Goal: Information Seeking & Learning: Learn about a topic

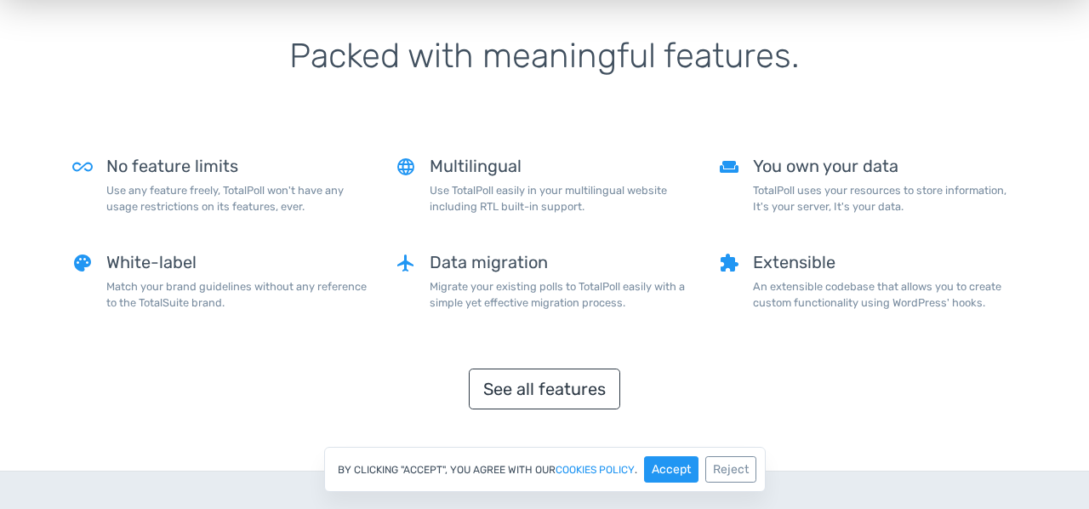
scroll to position [1388, 0]
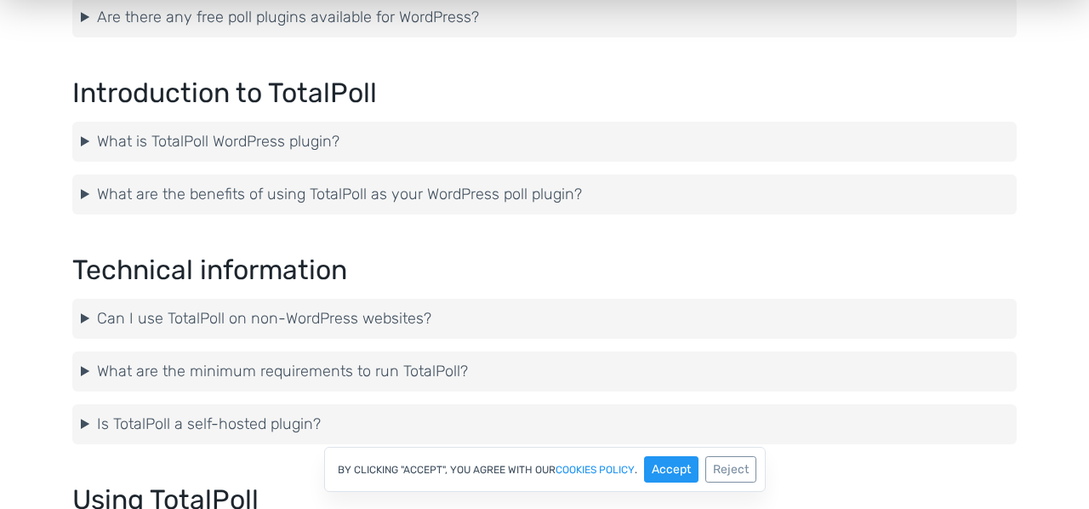
scroll to position [782, 0]
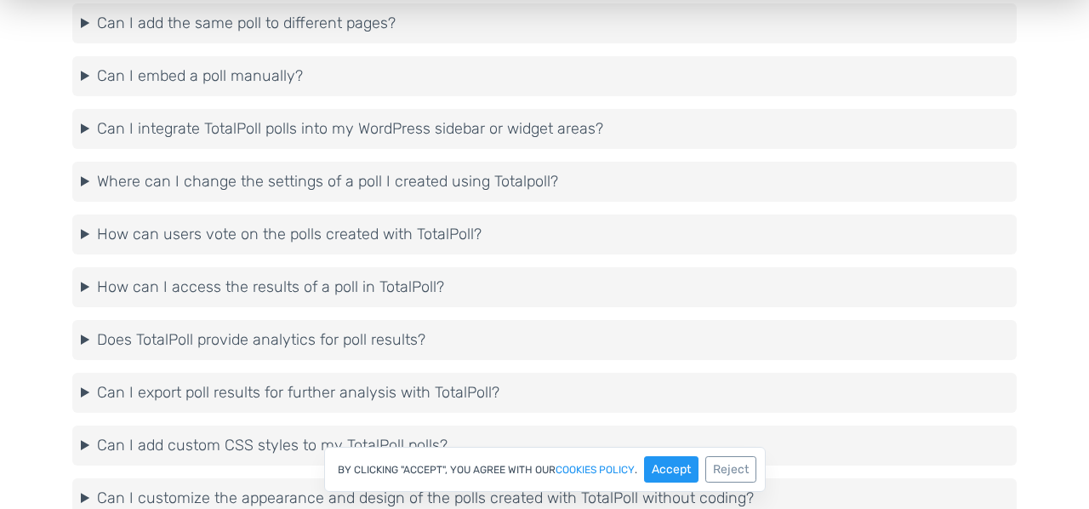
scroll to position [1710, 0]
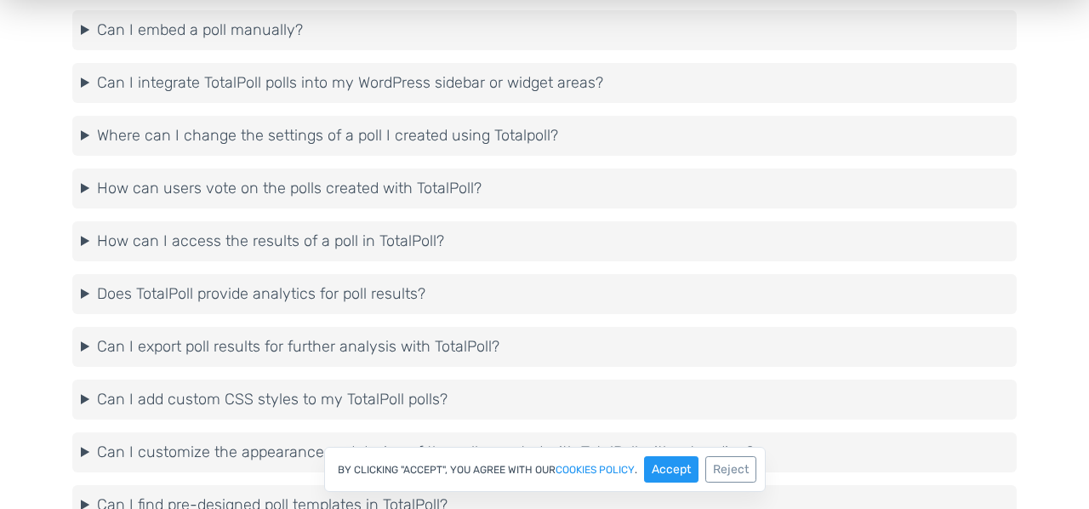
click at [346, 196] on summary "How can users vote on the polls created with TotalPoll?" at bounding box center [544, 188] width 927 height 23
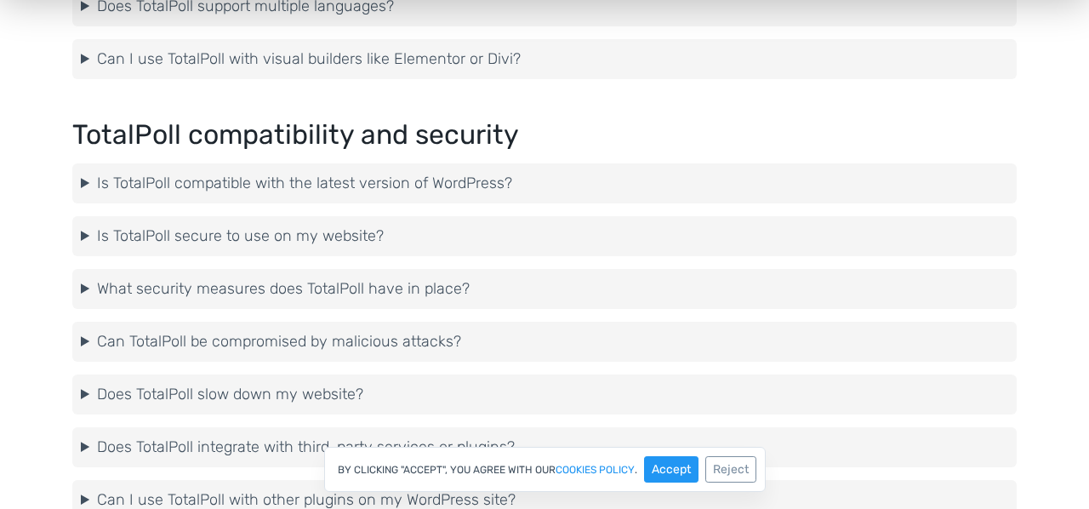
scroll to position [2436, 0]
click at [338, 228] on summary "Is TotalPoll secure to use on my website?" at bounding box center [544, 235] width 927 height 23
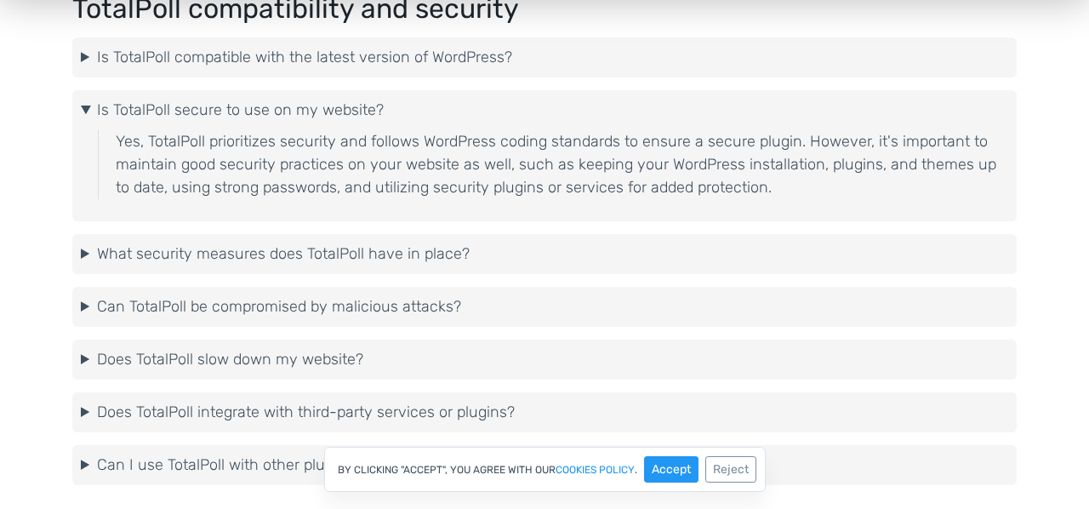
scroll to position [2565, 0]
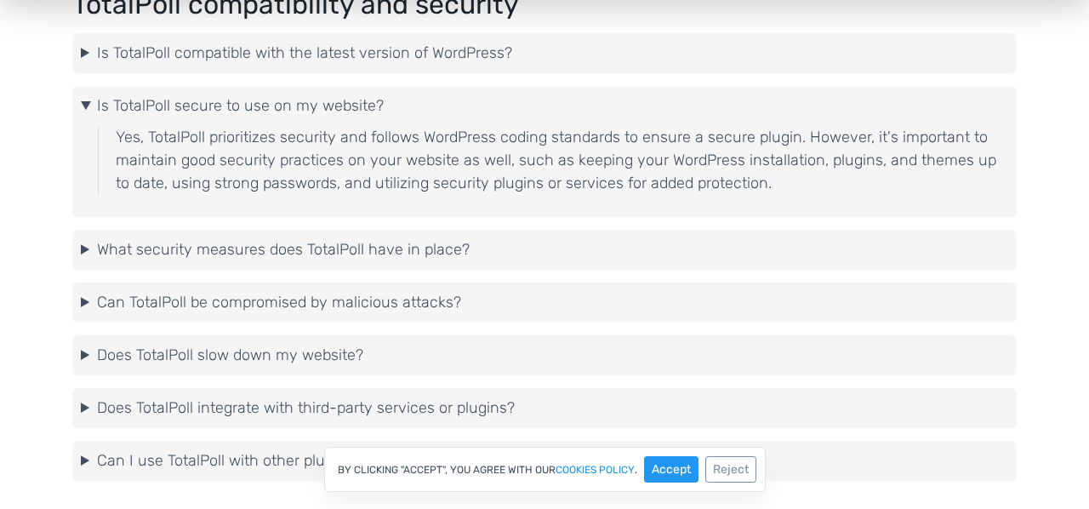
click at [344, 261] on details "What security measures does TotalPoll have in place? TotalPoll implements secur…" at bounding box center [544, 250] width 944 height 40
click at [355, 248] on summary "What security measures does TotalPoll have in place?" at bounding box center [544, 249] width 927 height 23
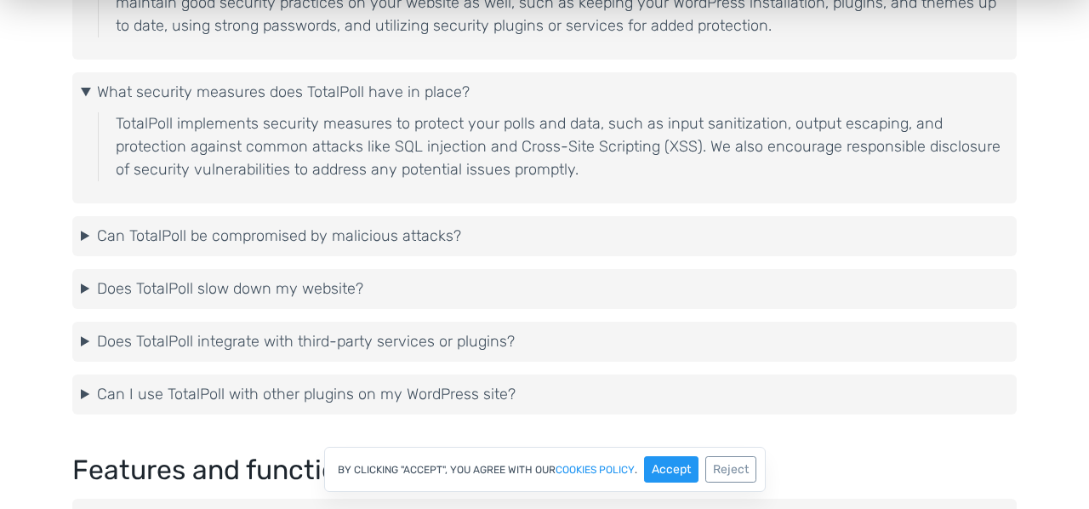
scroll to position [2723, 0]
click at [355, 248] on details "Can TotalPoll be compromised by malicious attacks? Like any software, there is …" at bounding box center [544, 235] width 944 height 40
click at [384, 225] on summary "Can TotalPoll be compromised by malicious attacks?" at bounding box center [544, 235] width 927 height 23
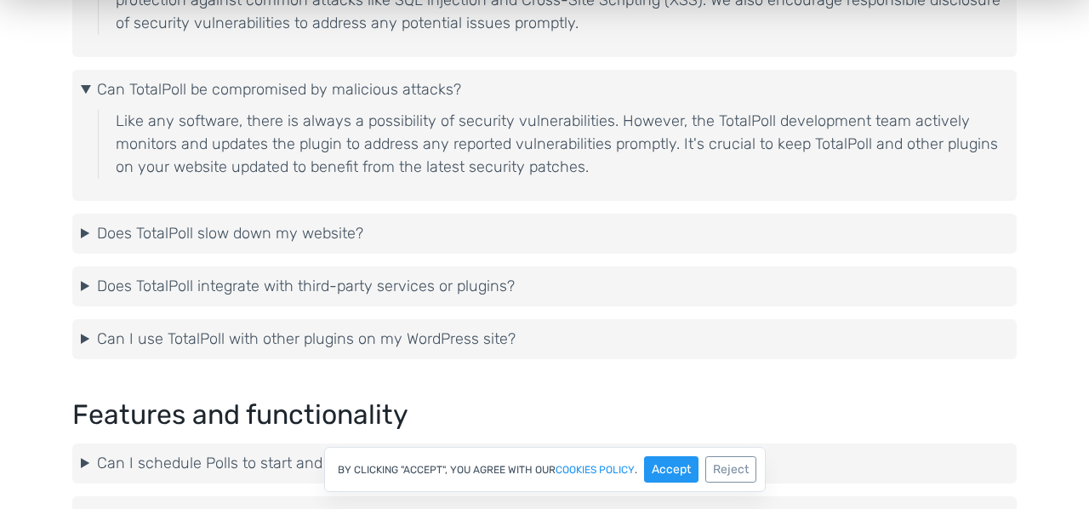
scroll to position [2869, 0]
click at [384, 225] on summary "Does TotalPoll slow down my website?" at bounding box center [544, 232] width 927 height 23
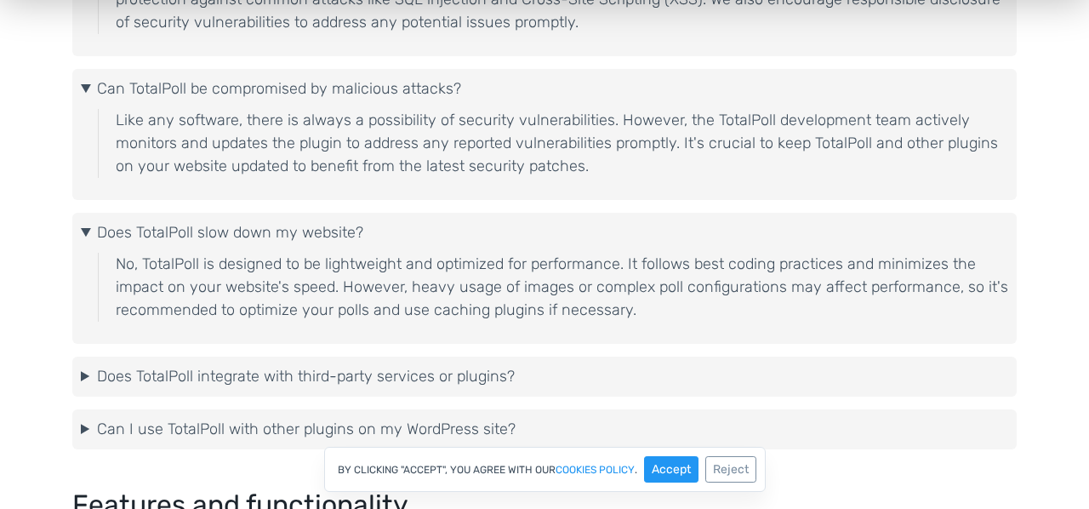
click at [310, 373] on summary "Does TotalPoll integrate with third-party services or plugins?" at bounding box center [544, 376] width 927 height 23
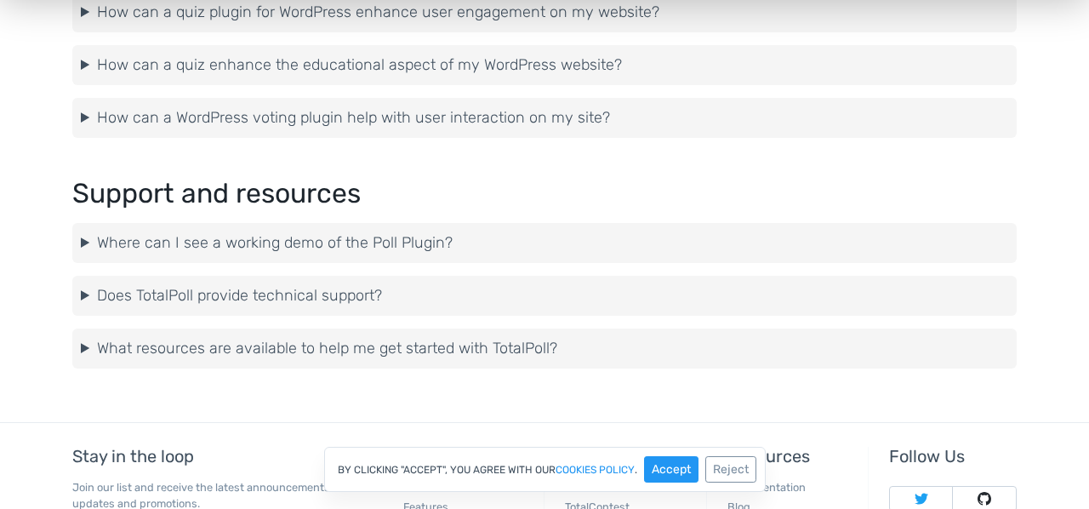
scroll to position [5021, 0]
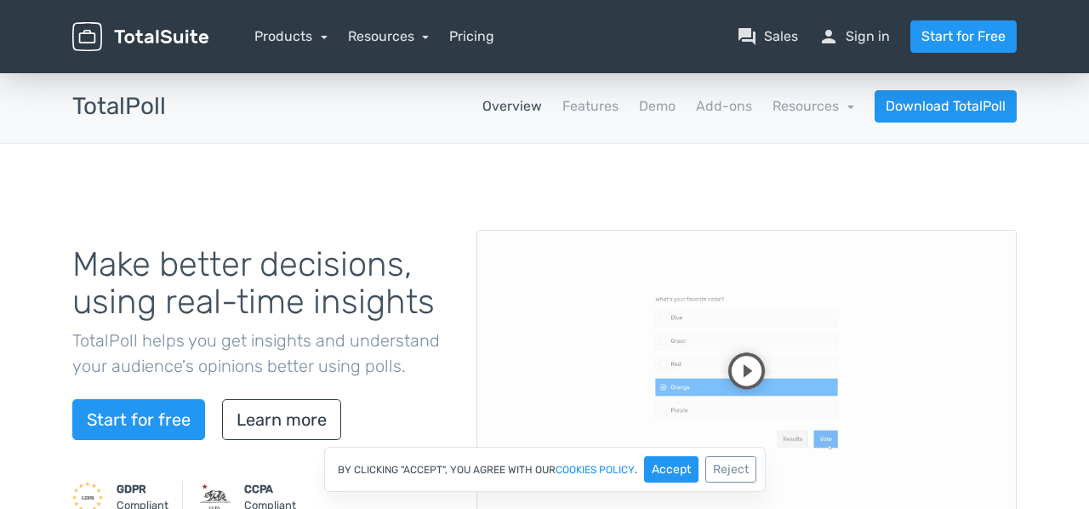
scroll to position [71, 0]
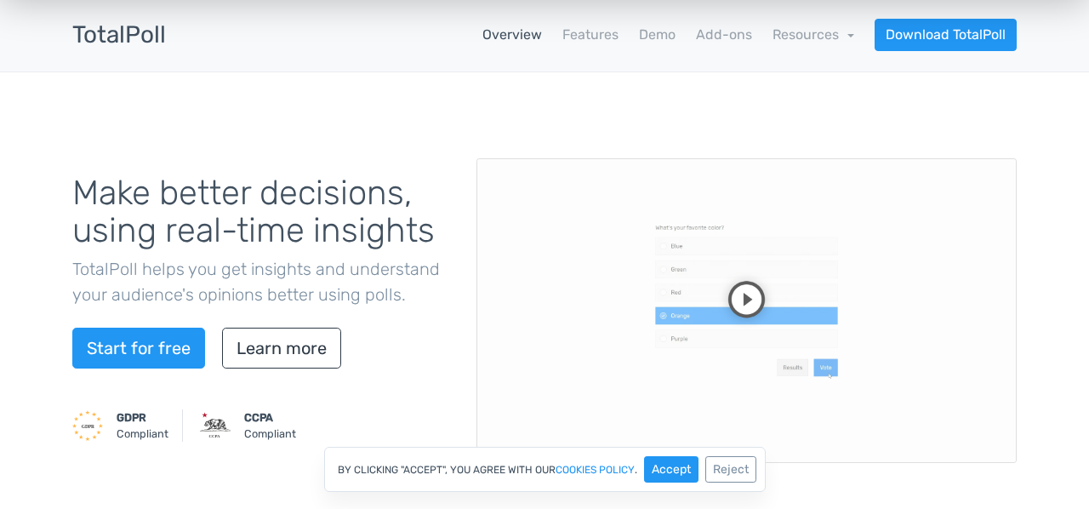
click at [759, 304] on video at bounding box center [746, 310] width 540 height 304
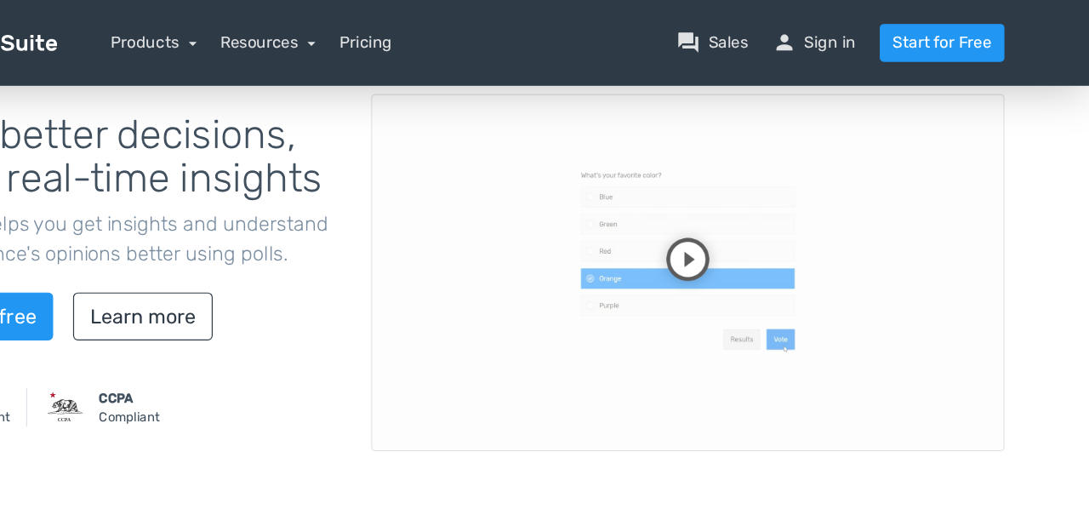
scroll to position [150, 0]
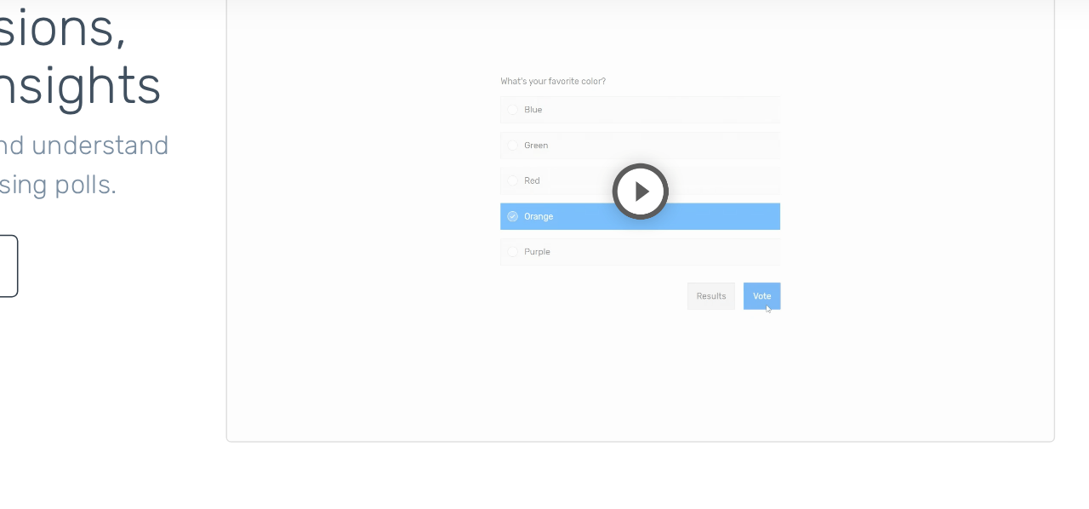
click at [571, 326] on video at bounding box center [746, 232] width 540 height 304
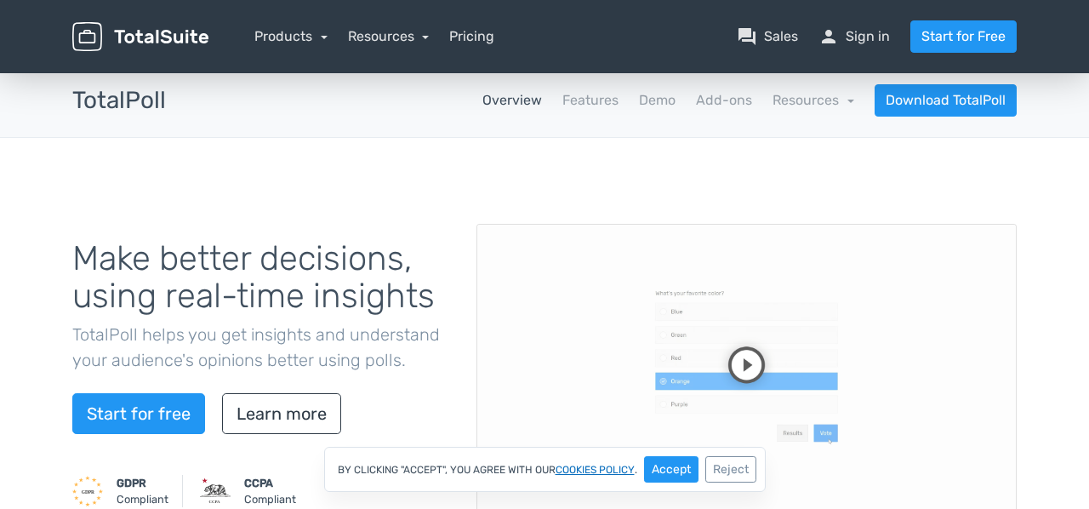
scroll to position [3, 0]
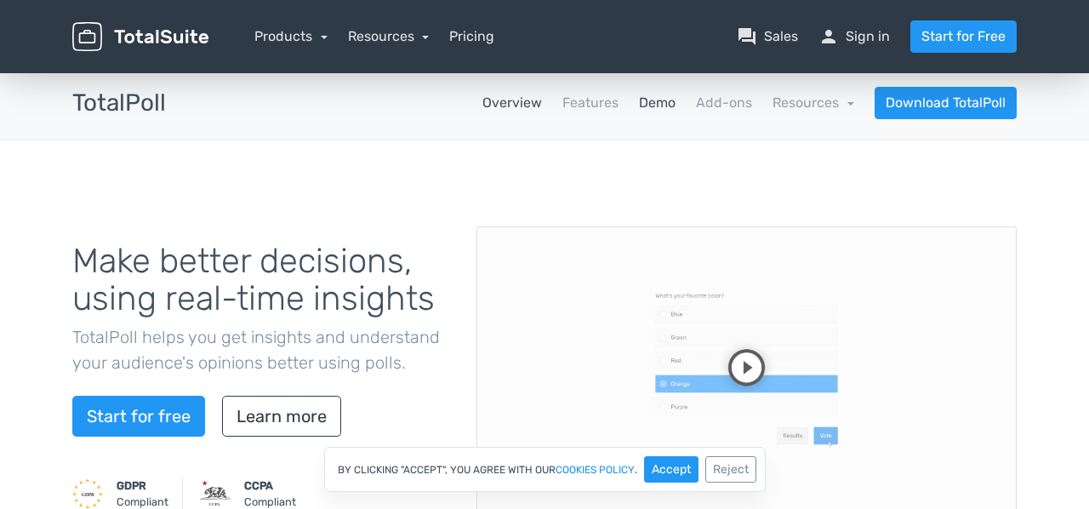
click at [670, 105] on link "Demo" at bounding box center [657, 103] width 37 height 20
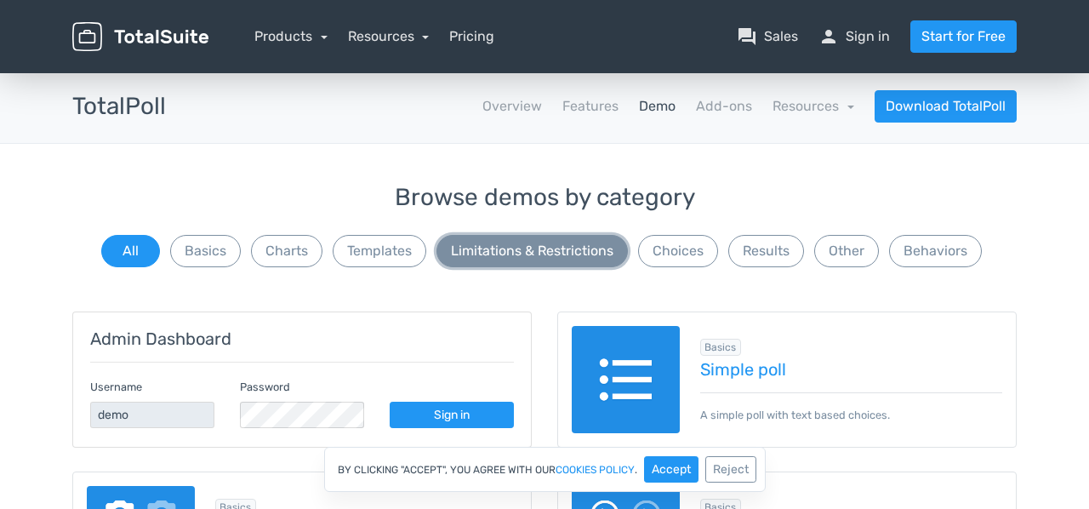
click at [605, 248] on button "Limitations & Restrictions" at bounding box center [531, 251] width 191 height 32
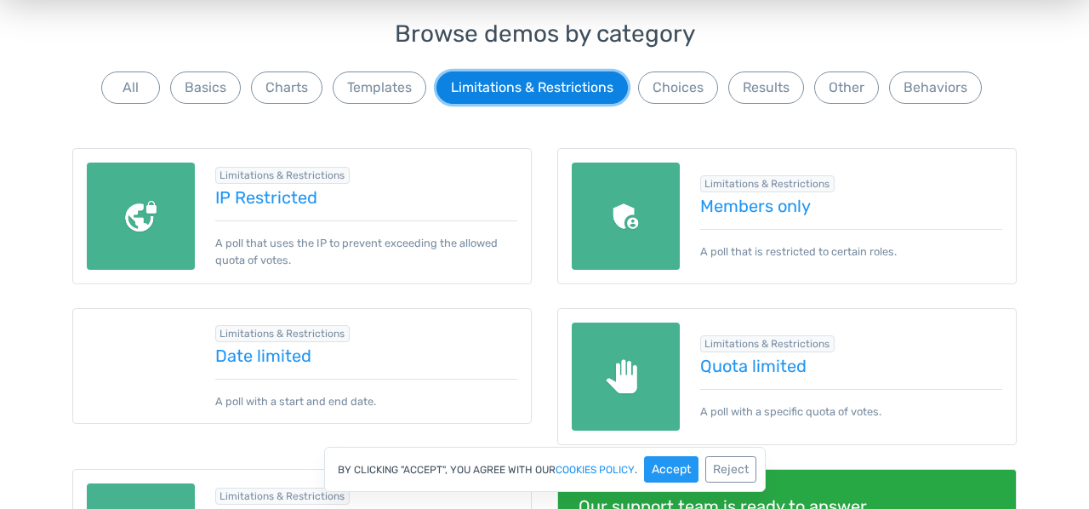
scroll to position [164, 0]
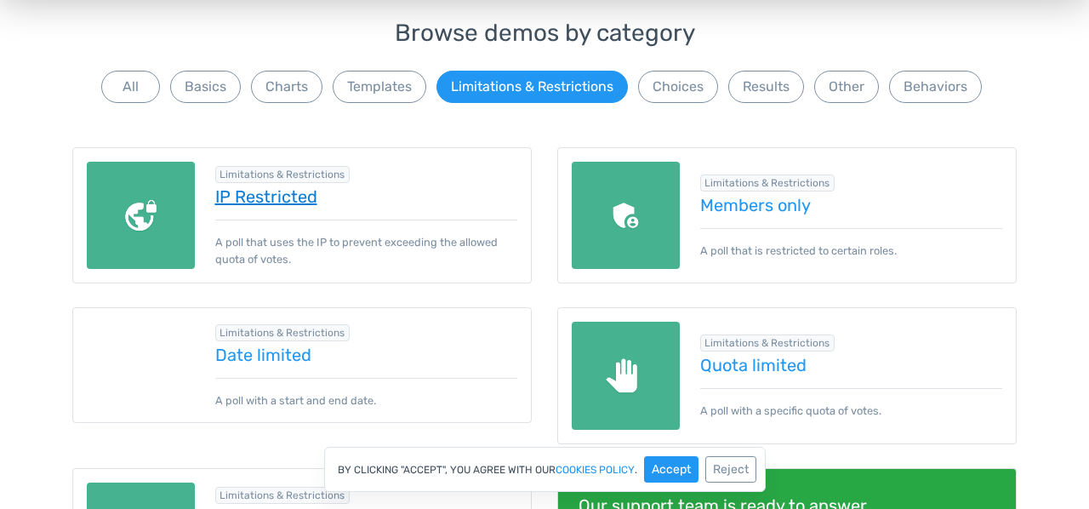
click at [248, 195] on link "IP Restricted" at bounding box center [366, 196] width 303 height 19
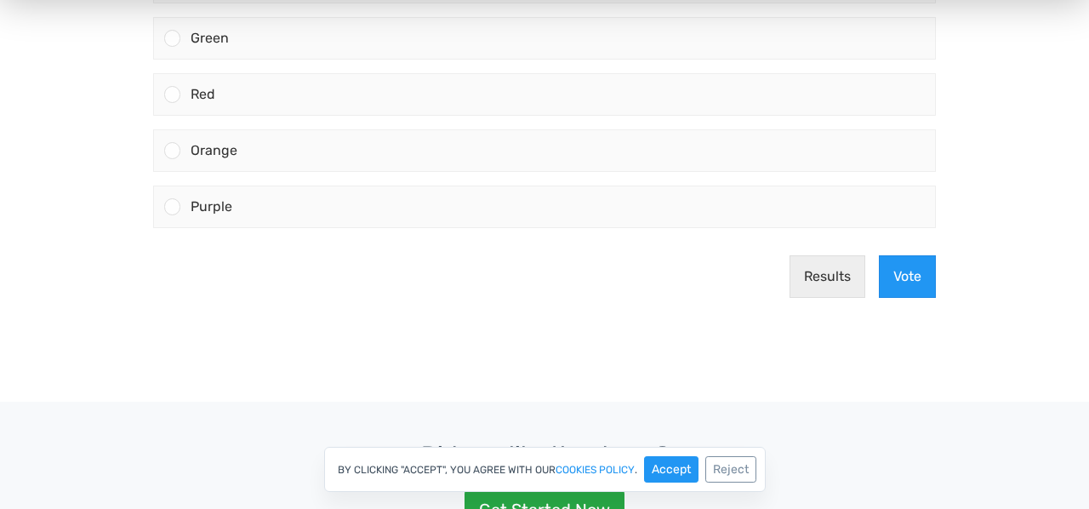
scroll to position [313, 0]
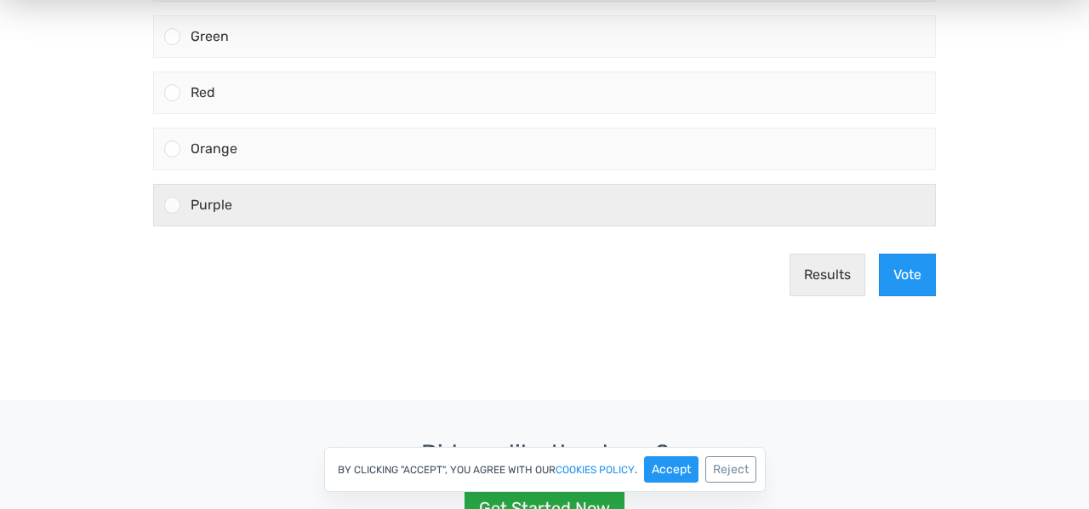
click at [424, 218] on div "Purple" at bounding box center [557, 205] width 754 height 41
click at [173, 205] on input "Purple" at bounding box center [173, 205] width 0 height 0
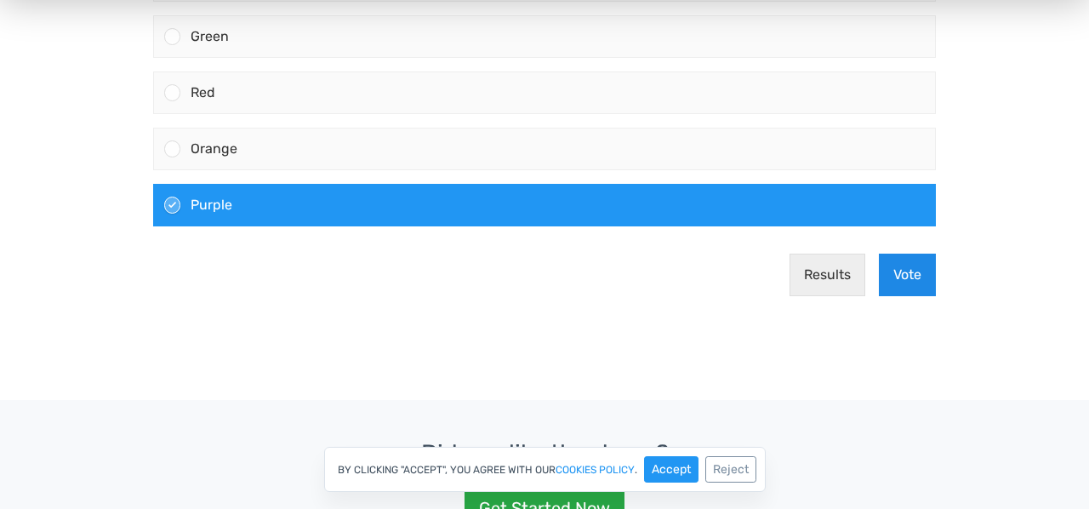
click at [909, 281] on button "Vote" at bounding box center [906, 274] width 57 height 43
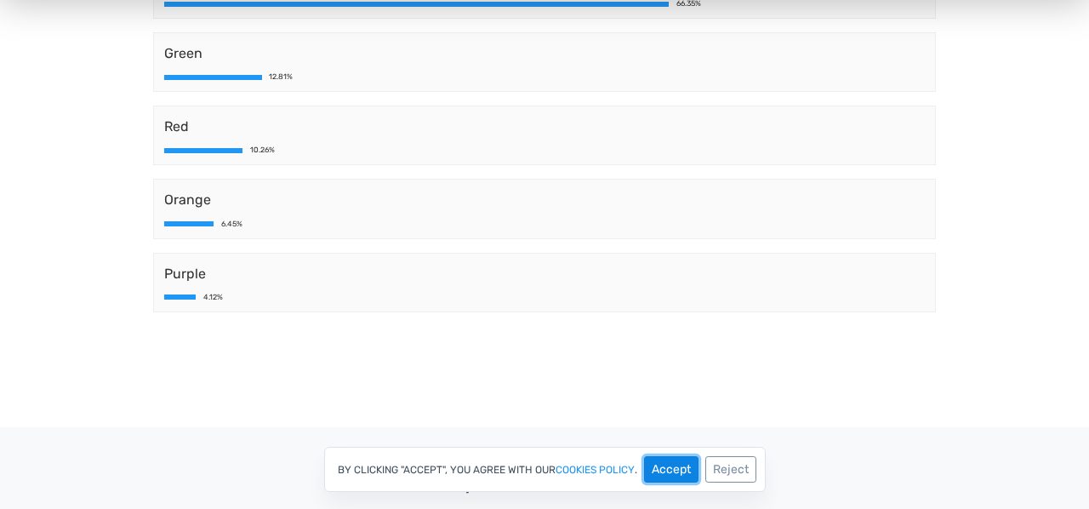
click at [651, 470] on button "Accept" at bounding box center [671, 469] width 54 height 26
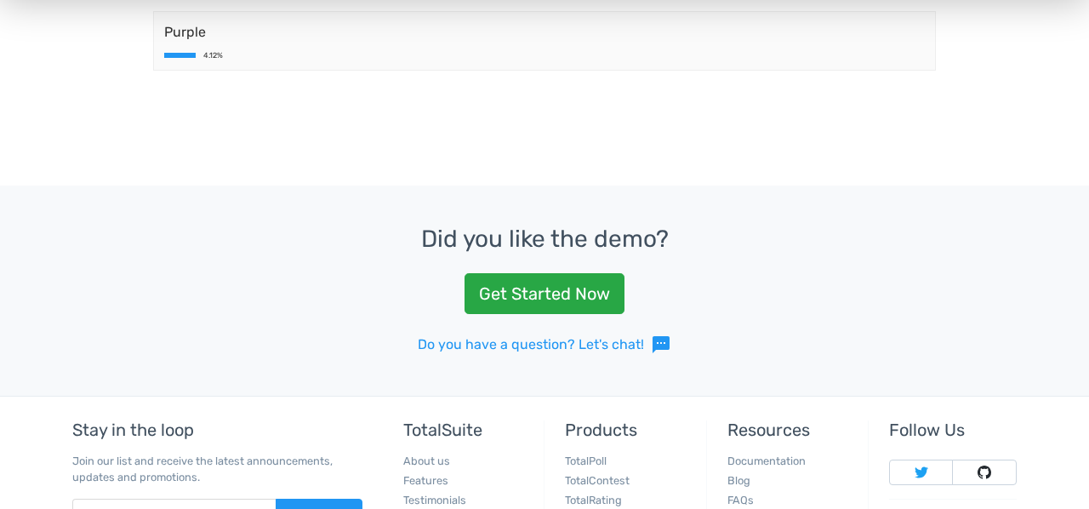
scroll to position [602, 0]
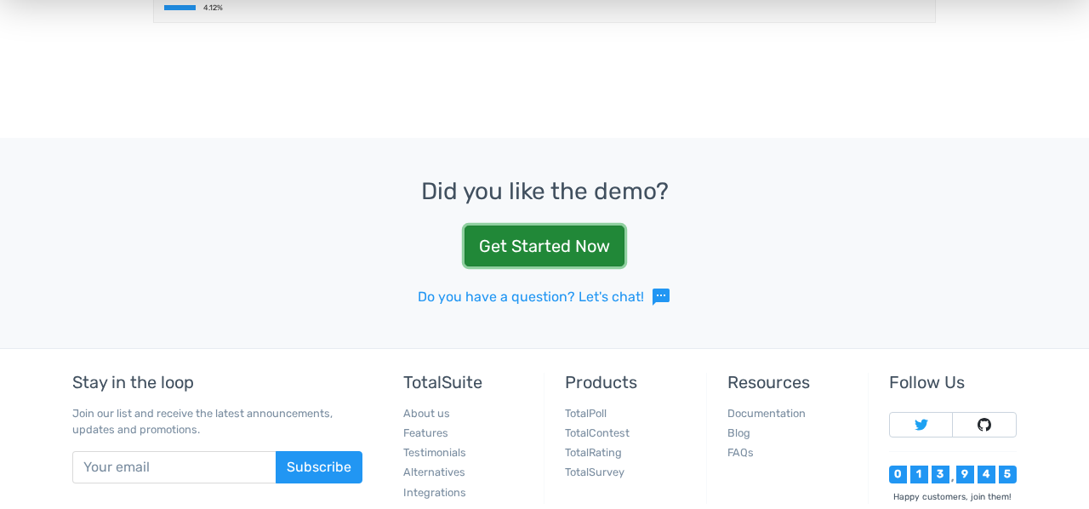
click at [527, 245] on link "Get Started Now" at bounding box center [544, 245] width 160 height 41
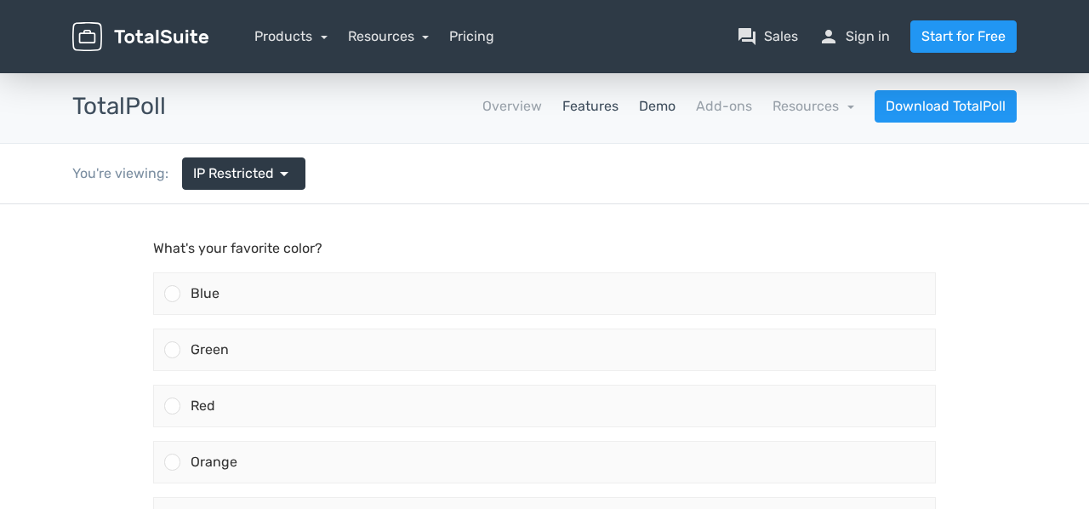
click at [598, 105] on link "Features" at bounding box center [590, 106] width 56 height 20
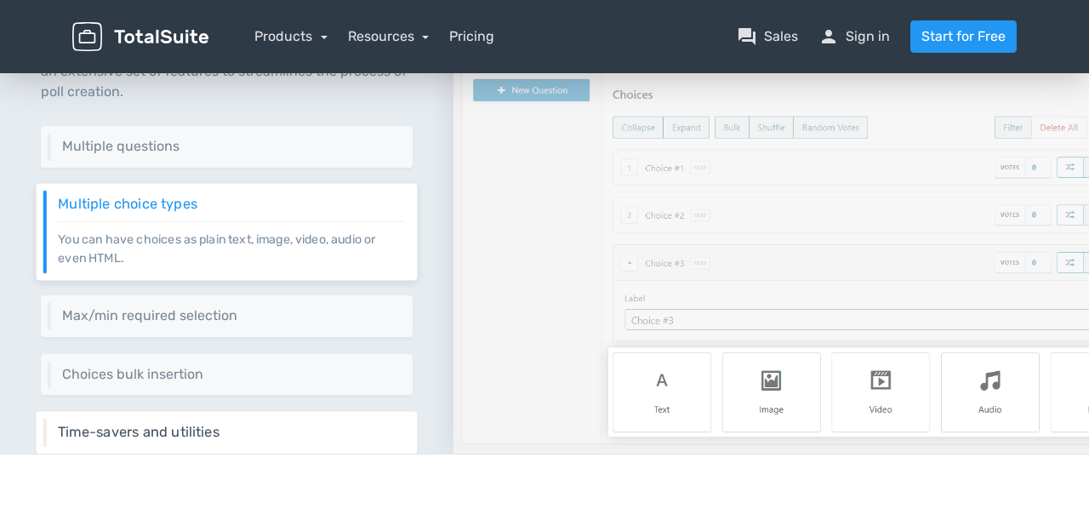
scroll to position [297, 0]
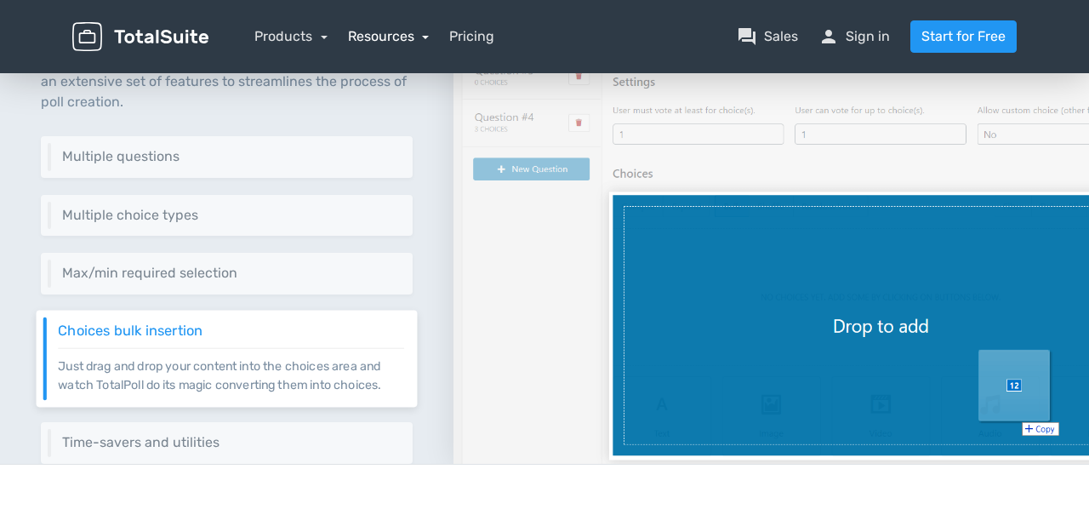
click at [389, 43] on link "Resources" at bounding box center [389, 36] width 82 height 16
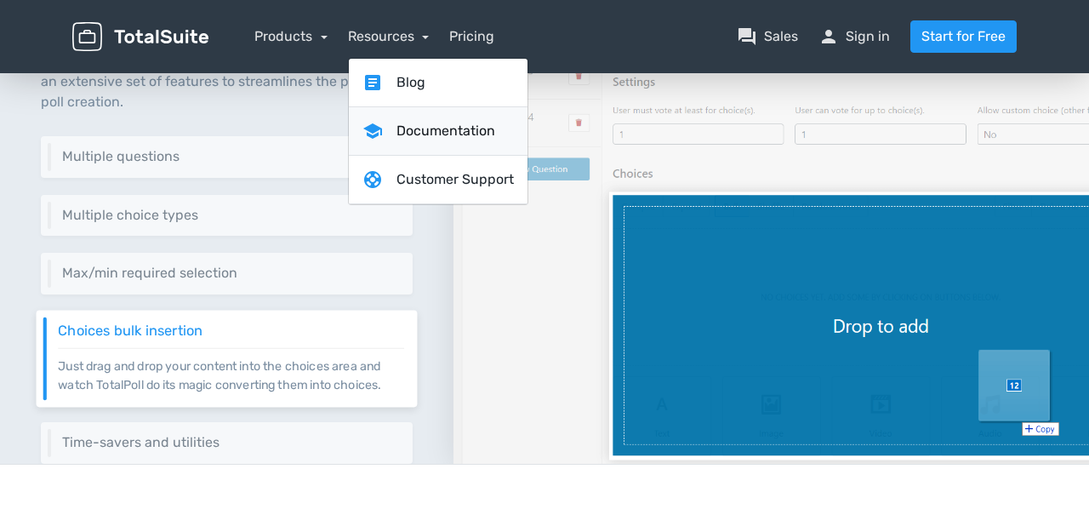
click at [425, 125] on link "school Documentation" at bounding box center [438, 131] width 179 height 48
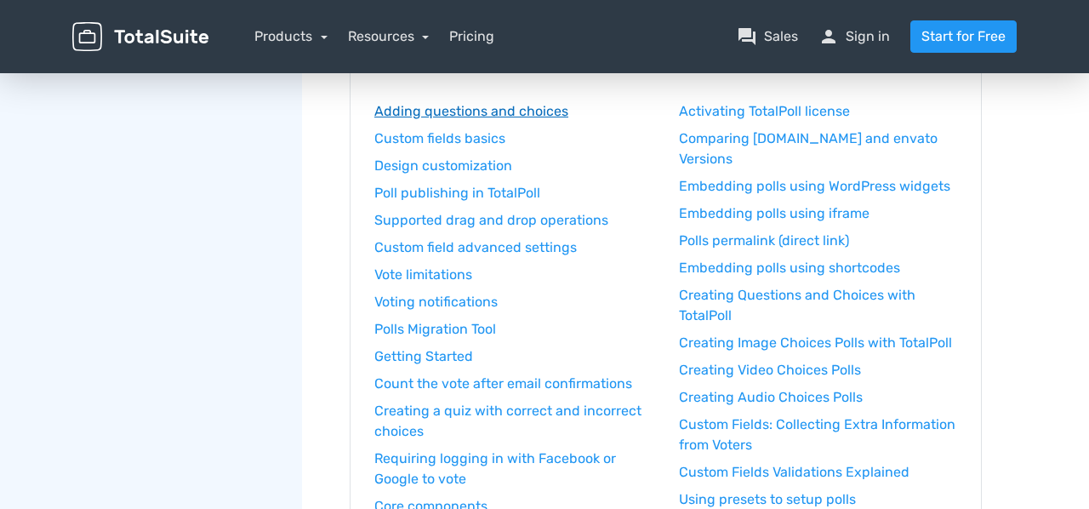
scroll to position [231, 0]
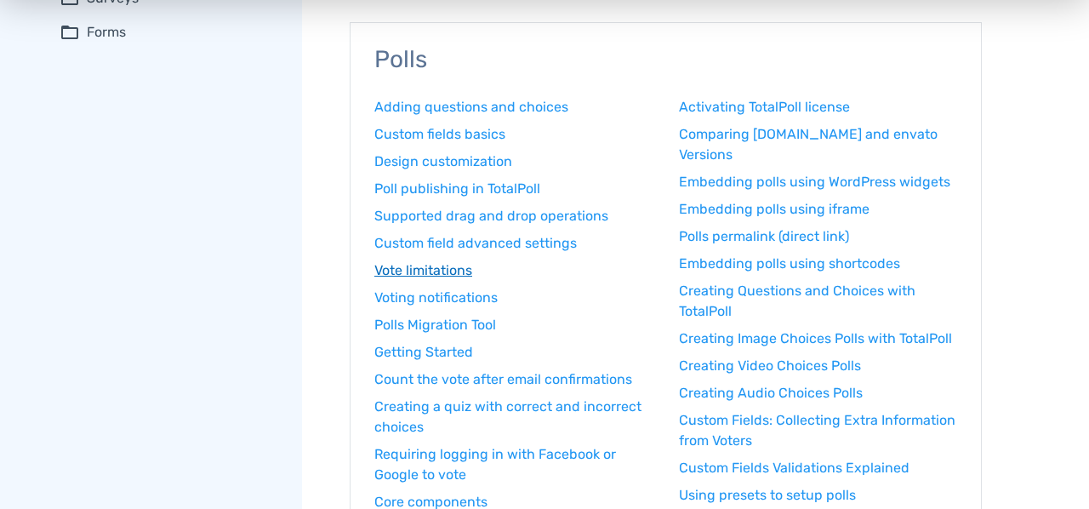
click at [425, 262] on link "Vote limitations" at bounding box center [513, 270] width 279 height 20
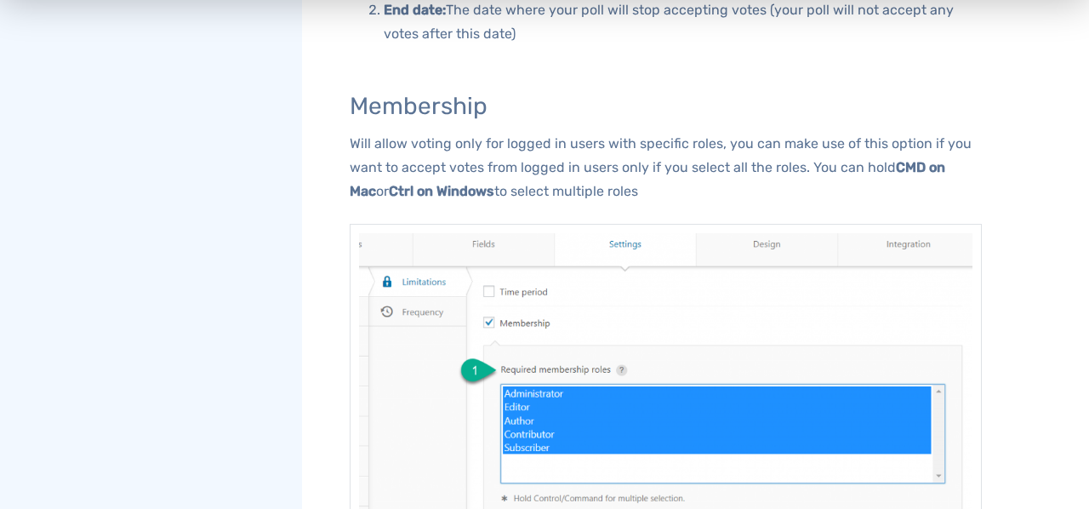
scroll to position [1112, 0]
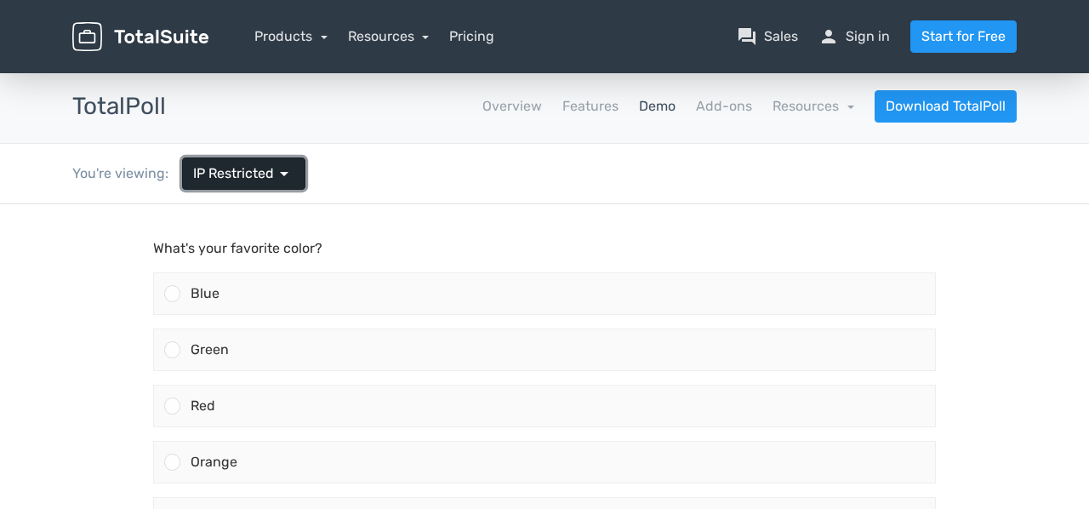
click at [274, 179] on span "arrow_drop_down" at bounding box center [284, 173] width 20 height 20
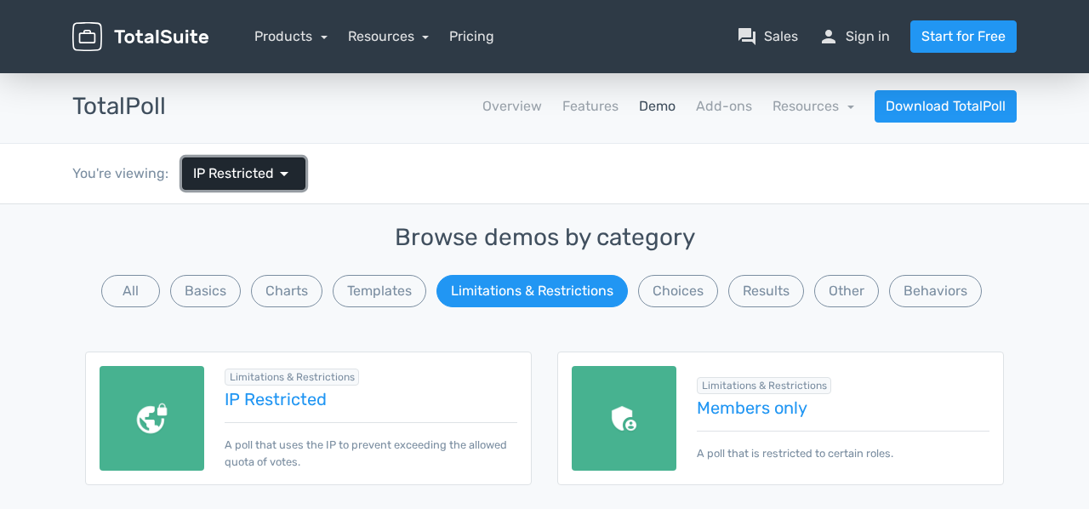
click at [274, 179] on span "arrow_drop_down" at bounding box center [284, 173] width 20 height 20
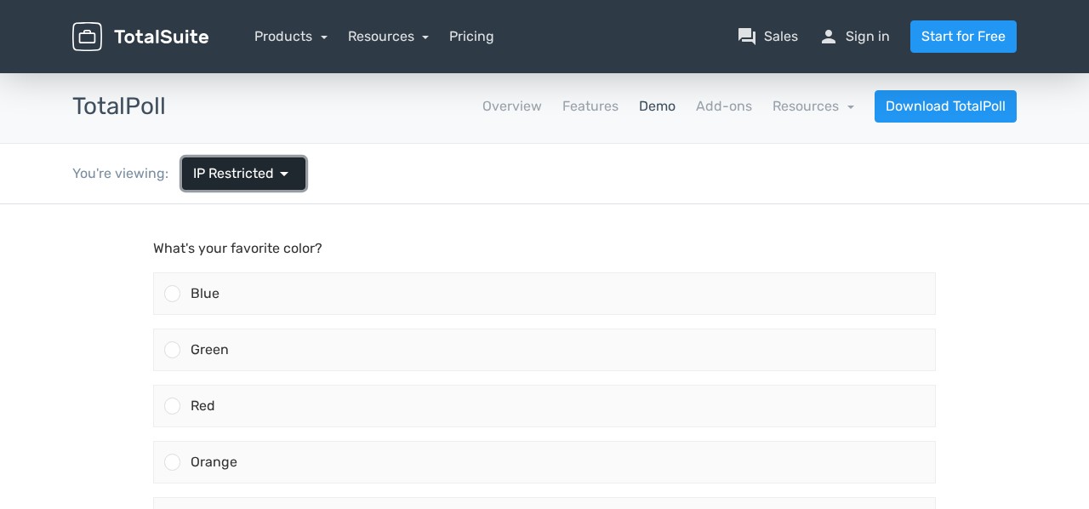
click at [274, 179] on span "arrow_drop_down" at bounding box center [284, 173] width 20 height 20
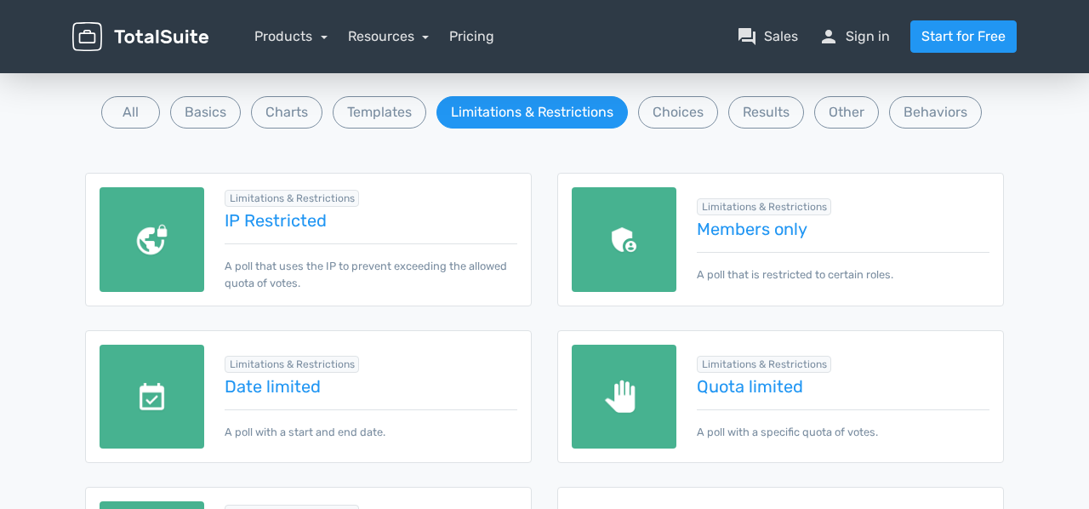
scroll to position [181, 0]
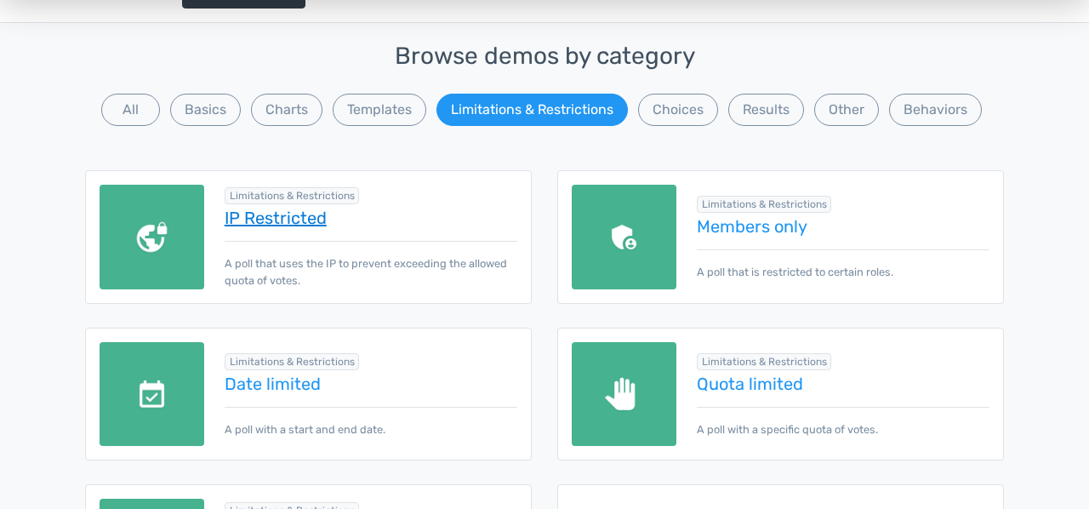
click at [273, 221] on link "IP Restricted" at bounding box center [371, 217] width 293 height 19
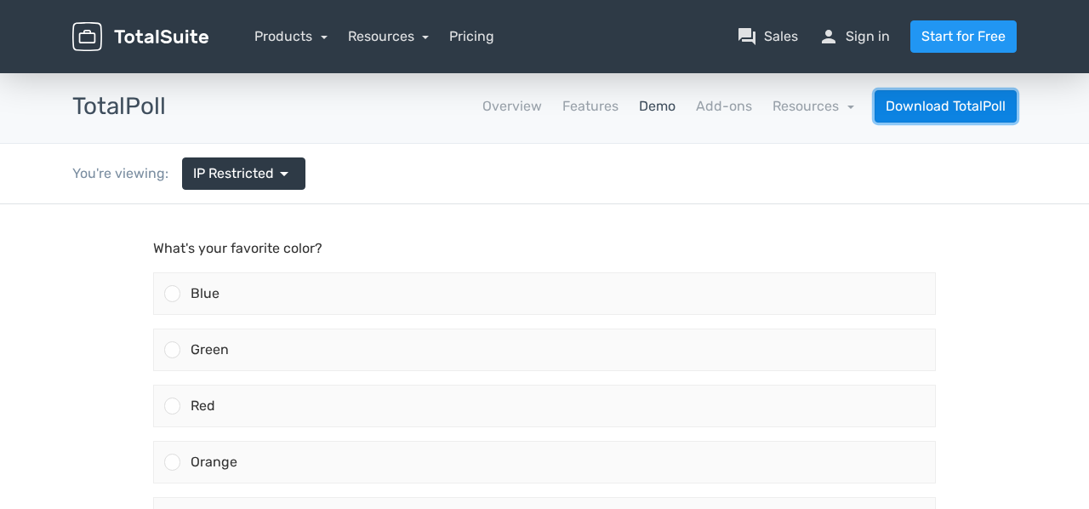
click at [952, 113] on link "Download TotalPoll" at bounding box center [945, 106] width 142 height 32
